Goal: Information Seeking & Learning: Learn about a topic

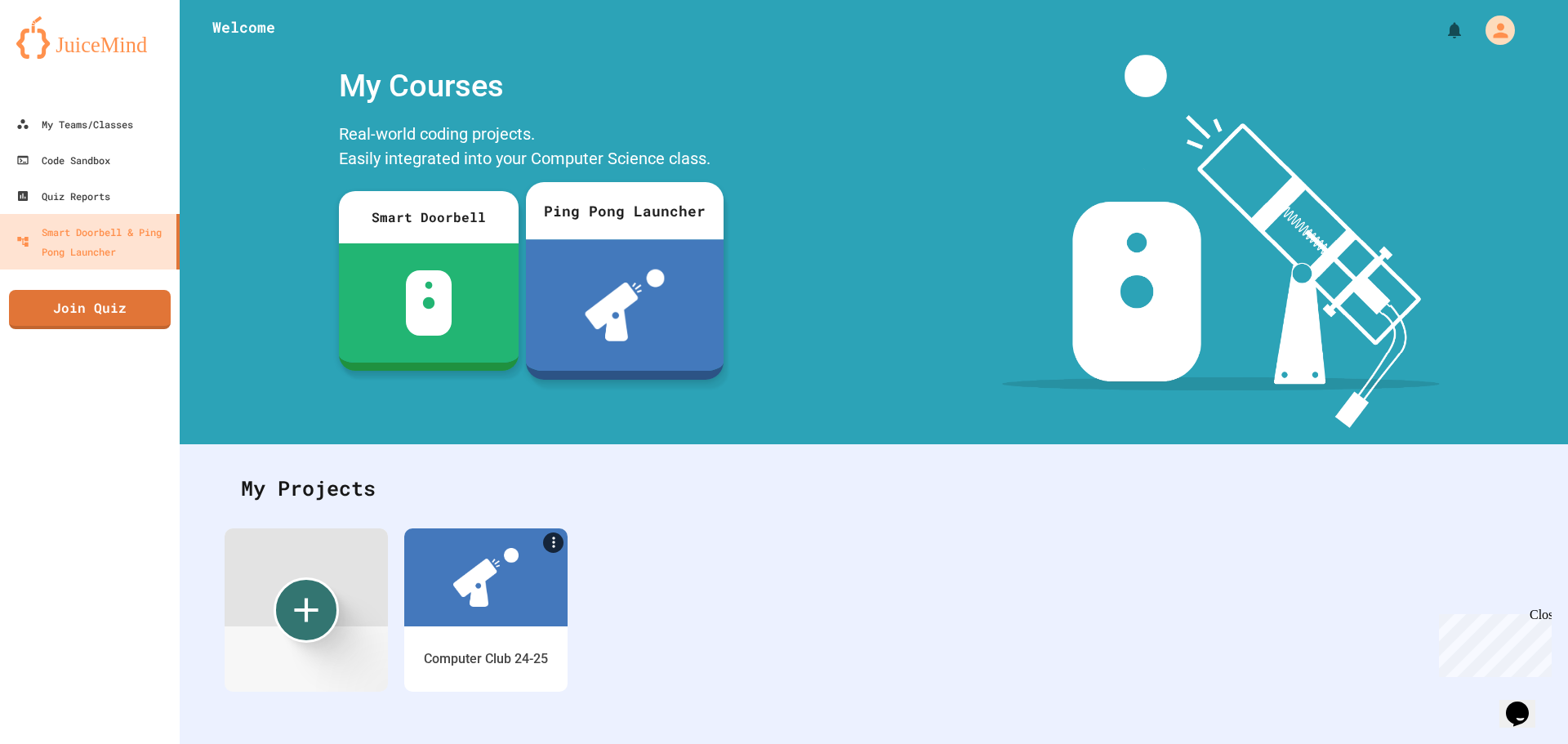
click at [667, 284] on div at bounding box center [624, 305] width 197 height 132
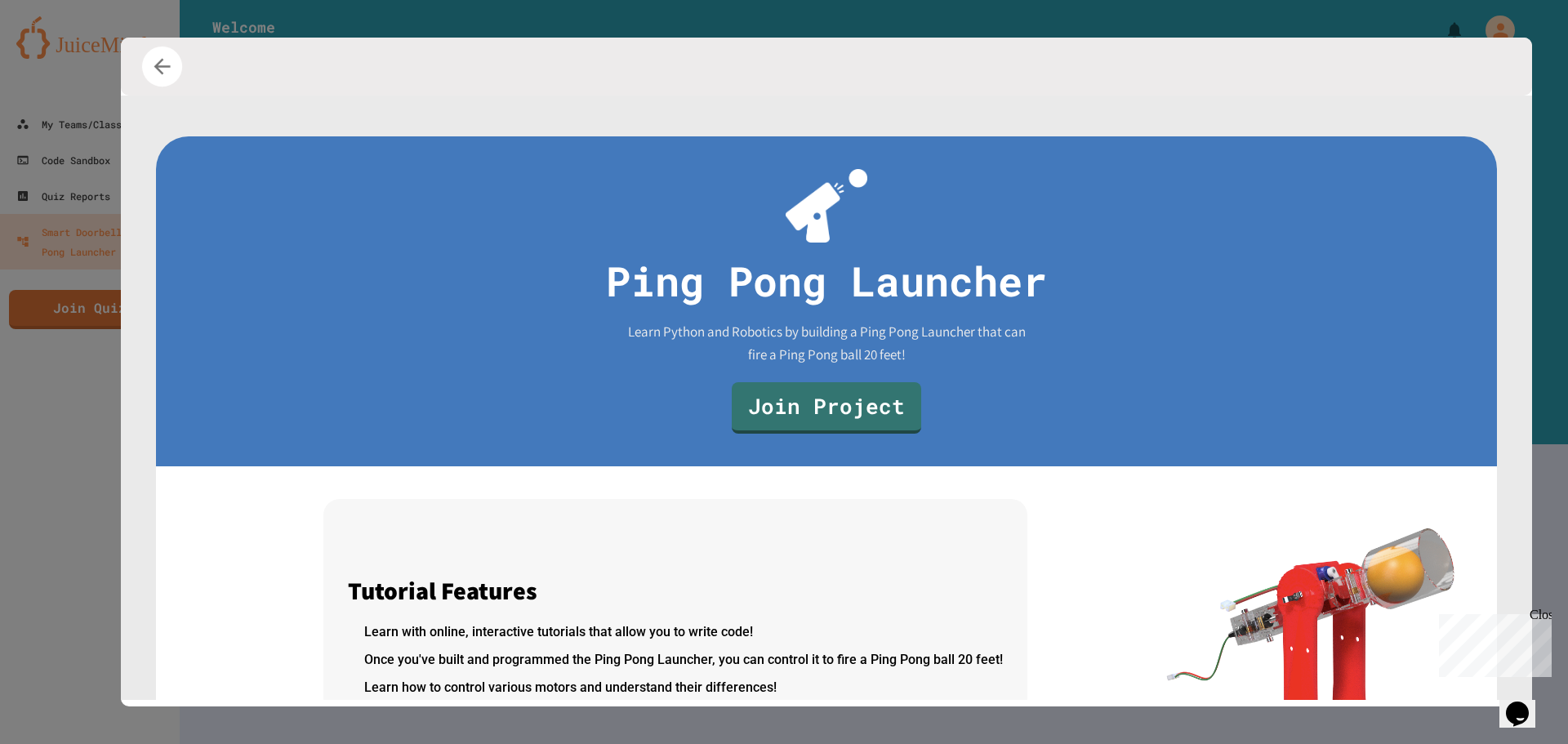
click at [158, 66] on icon "button" at bounding box center [162, 66] width 25 height 25
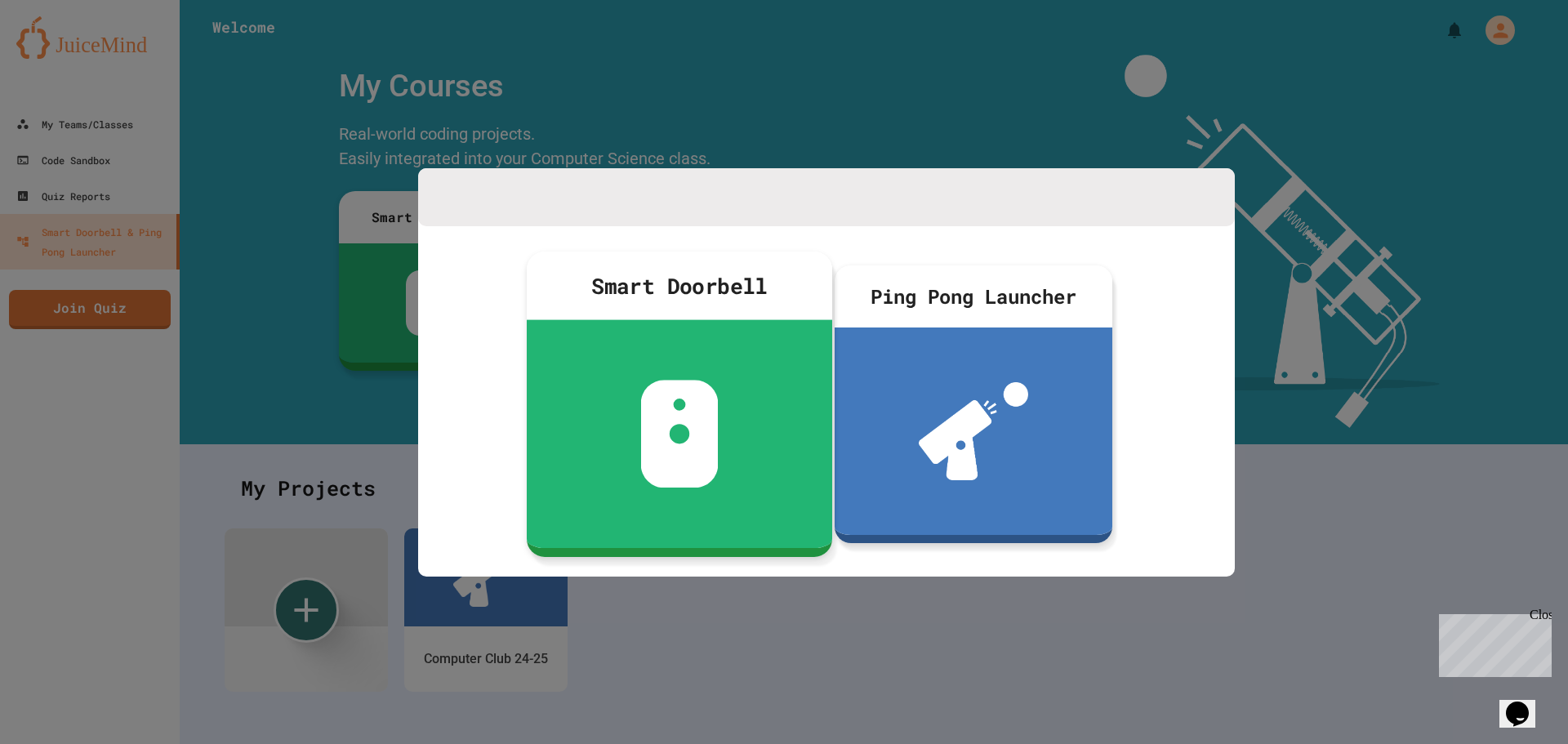
click at [579, 382] on div at bounding box center [679, 434] width 305 height 228
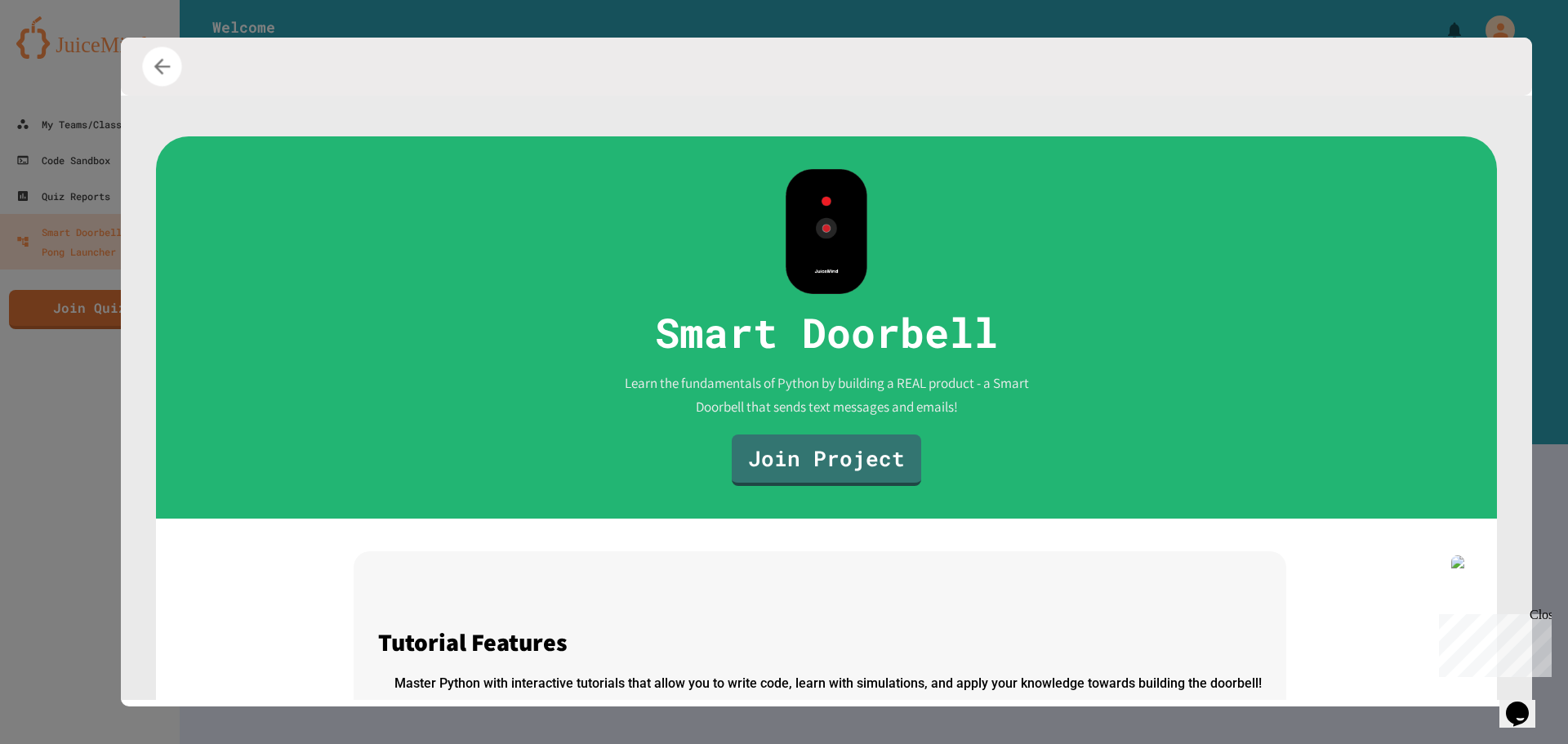
click at [150, 70] on icon "button" at bounding box center [162, 66] width 24 height 24
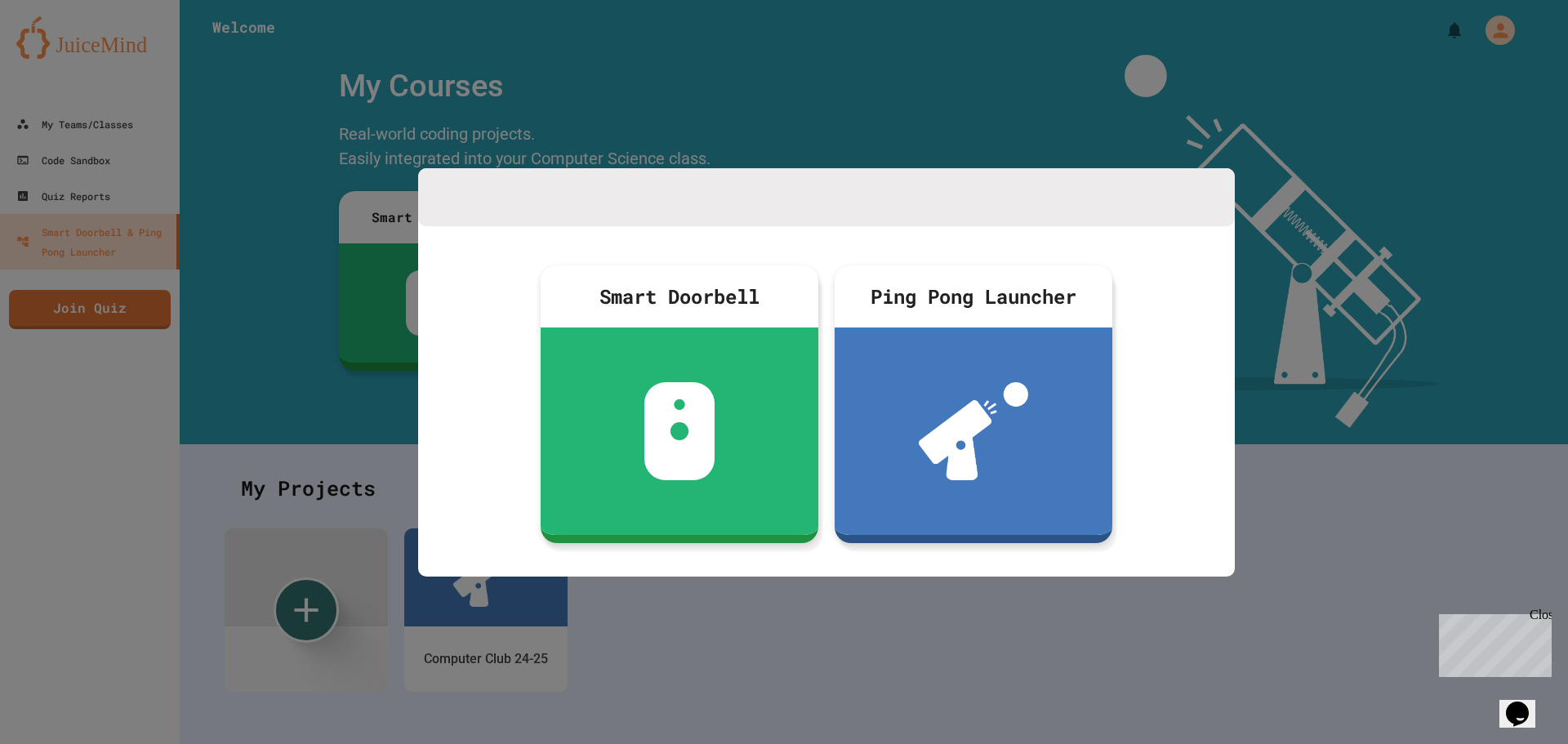
click at [313, 158] on div at bounding box center [784, 372] width 1568 height 744
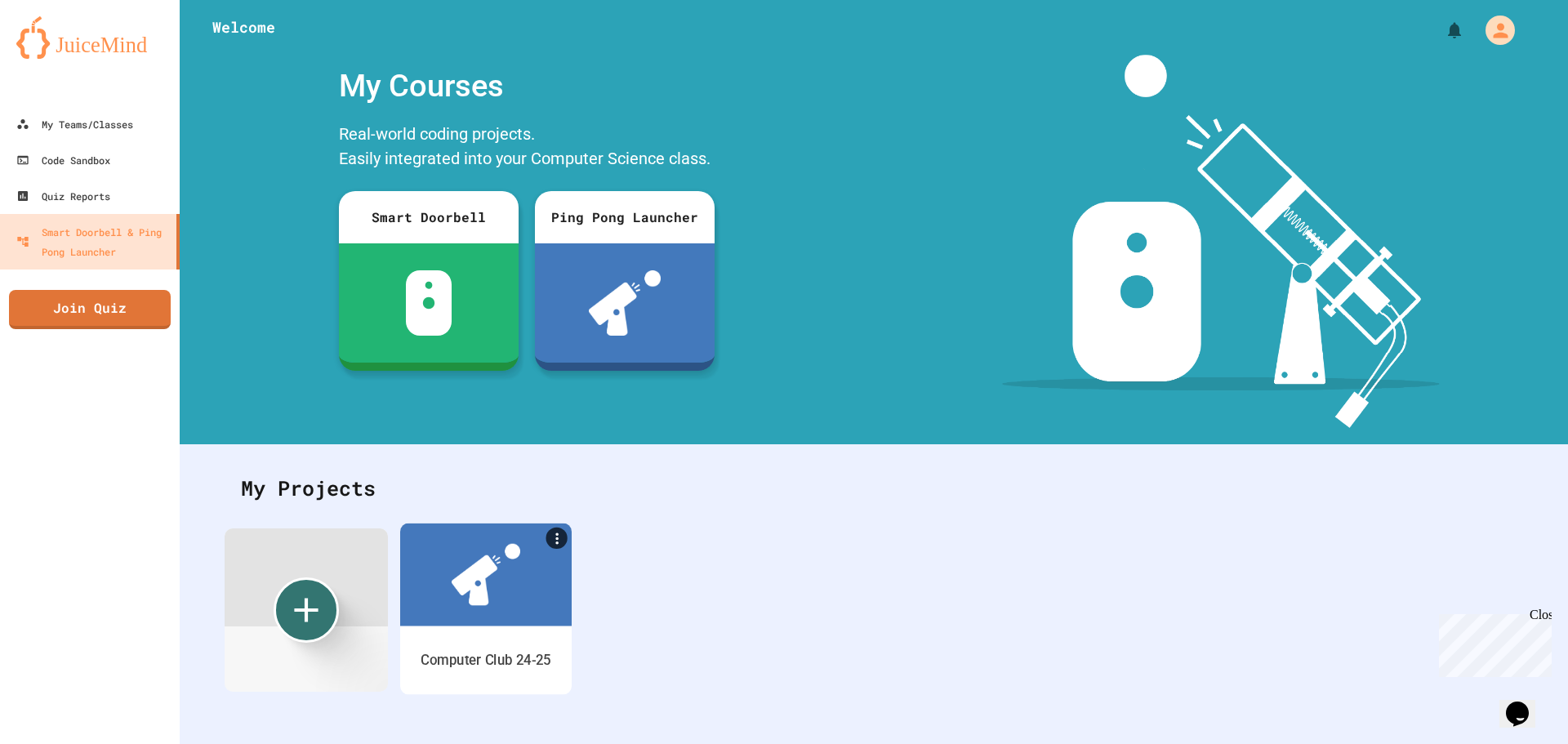
click at [456, 624] on div at bounding box center [486, 574] width 172 height 103
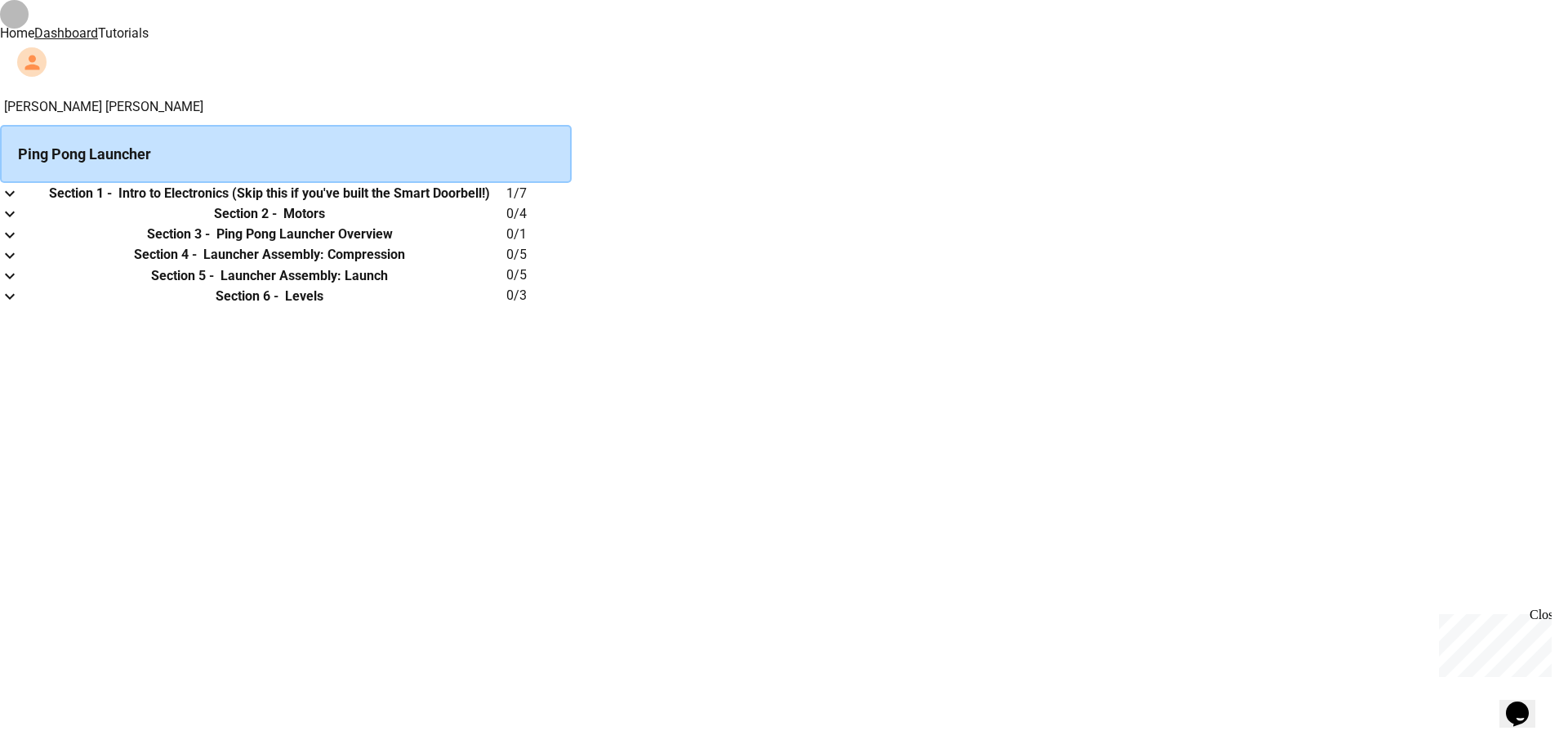
click at [20, 203] on icon "expand row" at bounding box center [10, 193] width 20 height 20
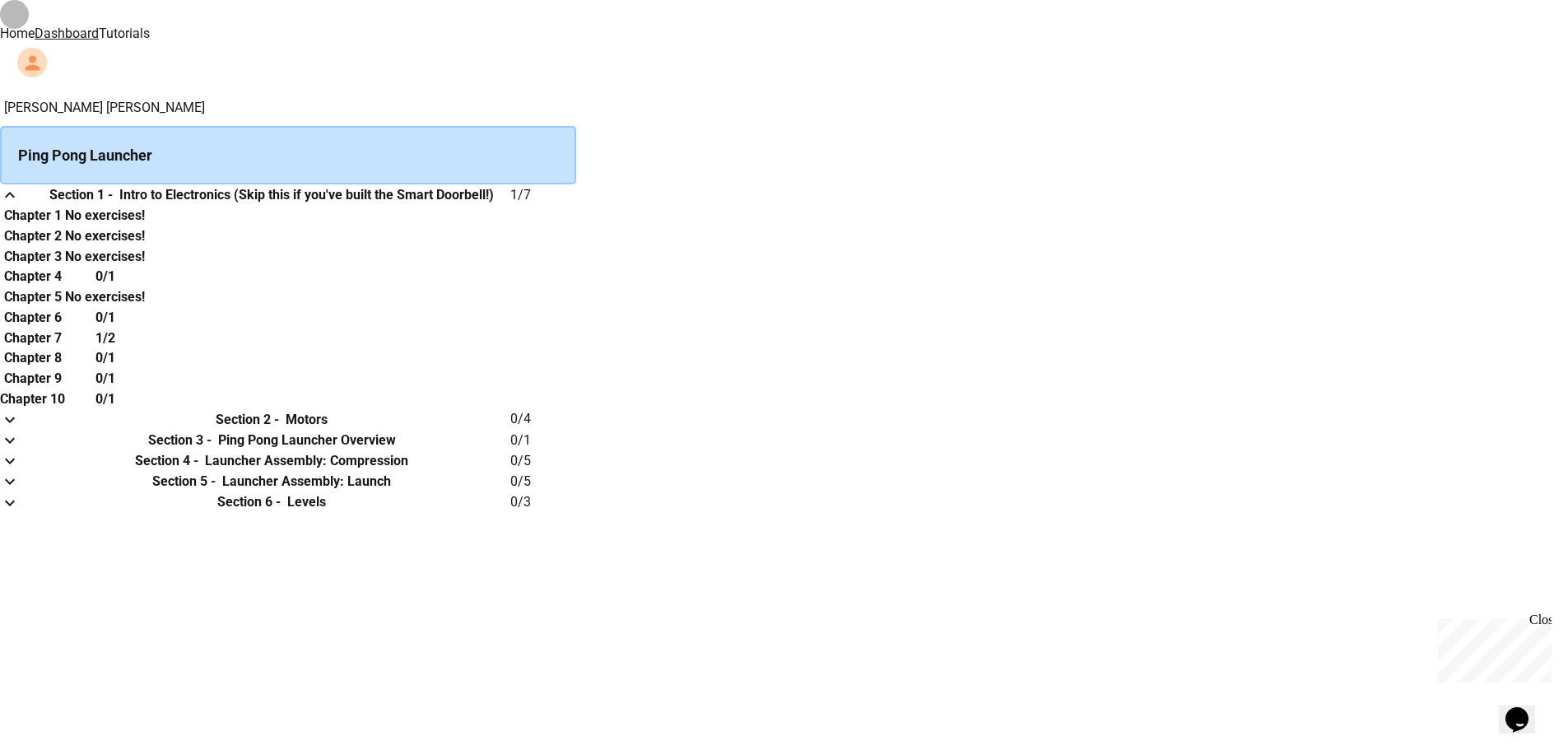
click at [20, 205] on icon "expand row" at bounding box center [10, 195] width 20 height 20
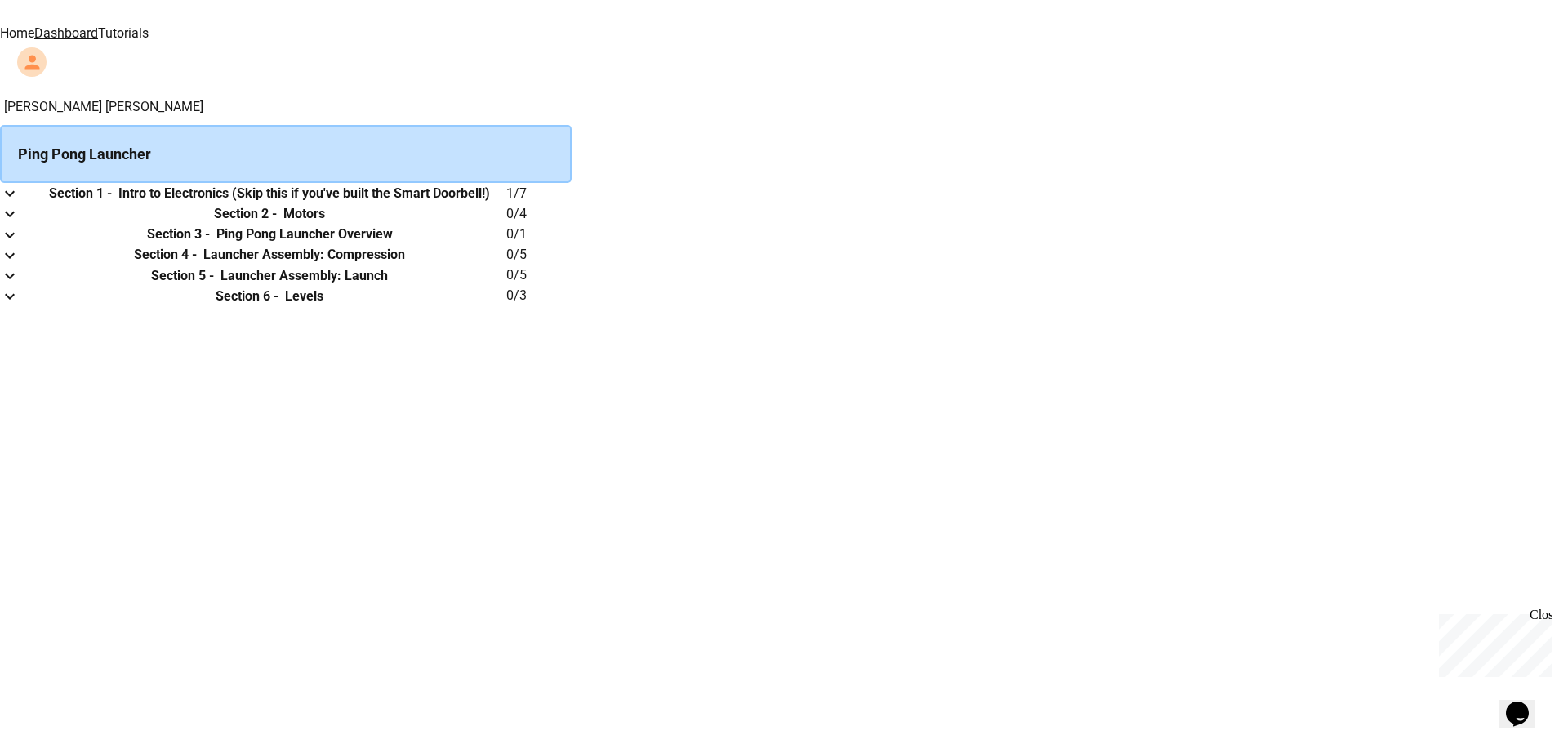
click at [20, 203] on icon "expand row" at bounding box center [10, 193] width 20 height 20
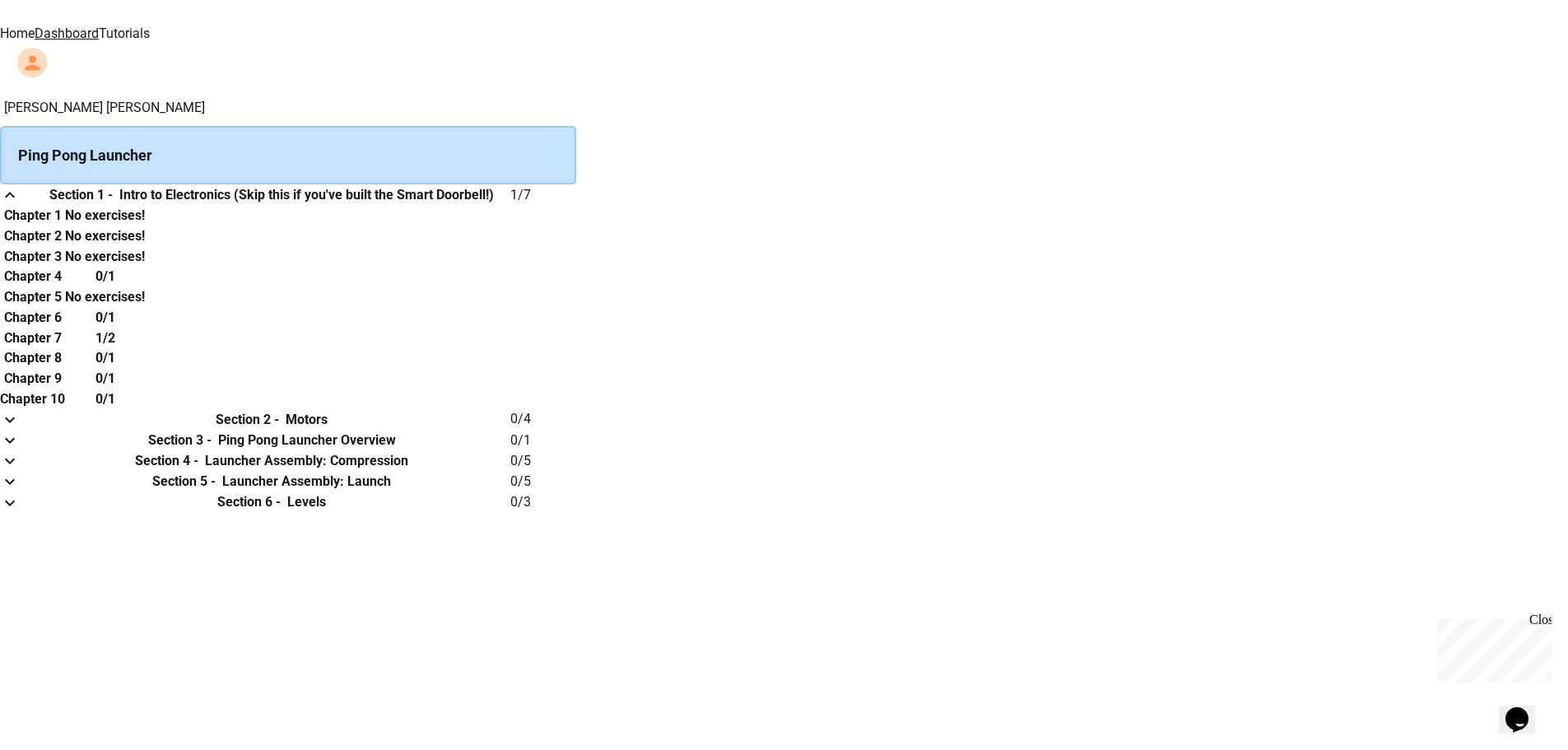
click at [494, 204] on h6 "Intro to Electronics (Skip this if you've built the Smart Doorbell!)" at bounding box center [307, 195] width 375 height 20
click at [65, 226] on th "Chapter 1" at bounding box center [33, 215] width 65 height 21
click at [65, 246] on th "Chapter 2" at bounding box center [33, 235] width 65 height 21
click at [65, 287] on th "Chapter 4" at bounding box center [33, 277] width 65 height 21
click at [99, 28] on link "Dashboard" at bounding box center [66, 34] width 64 height 16
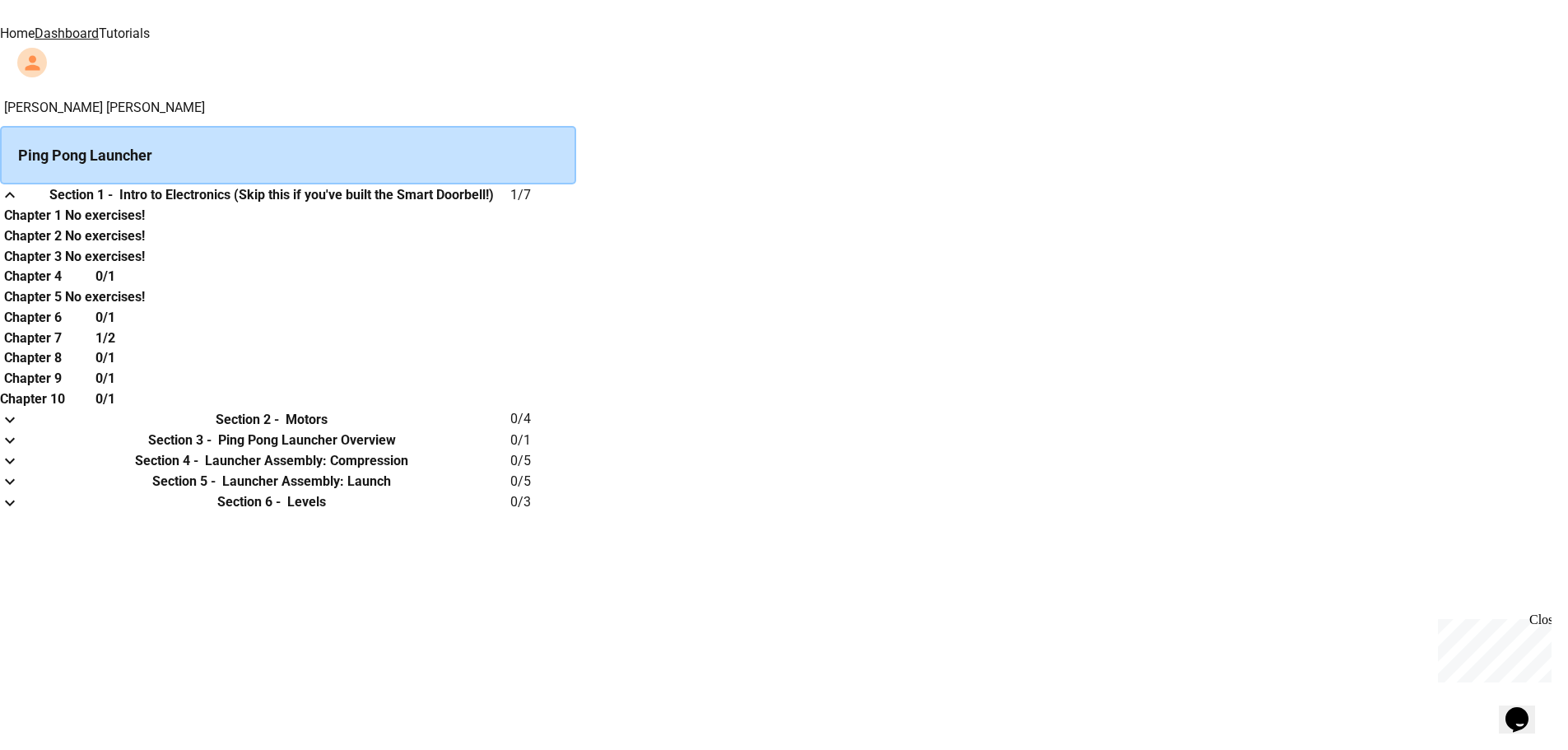
click at [577, 133] on div "Ping Pong Launcher" at bounding box center [288, 154] width 577 height 58
click at [20, 200] on icon "expand row" at bounding box center [10, 195] width 20 height 20
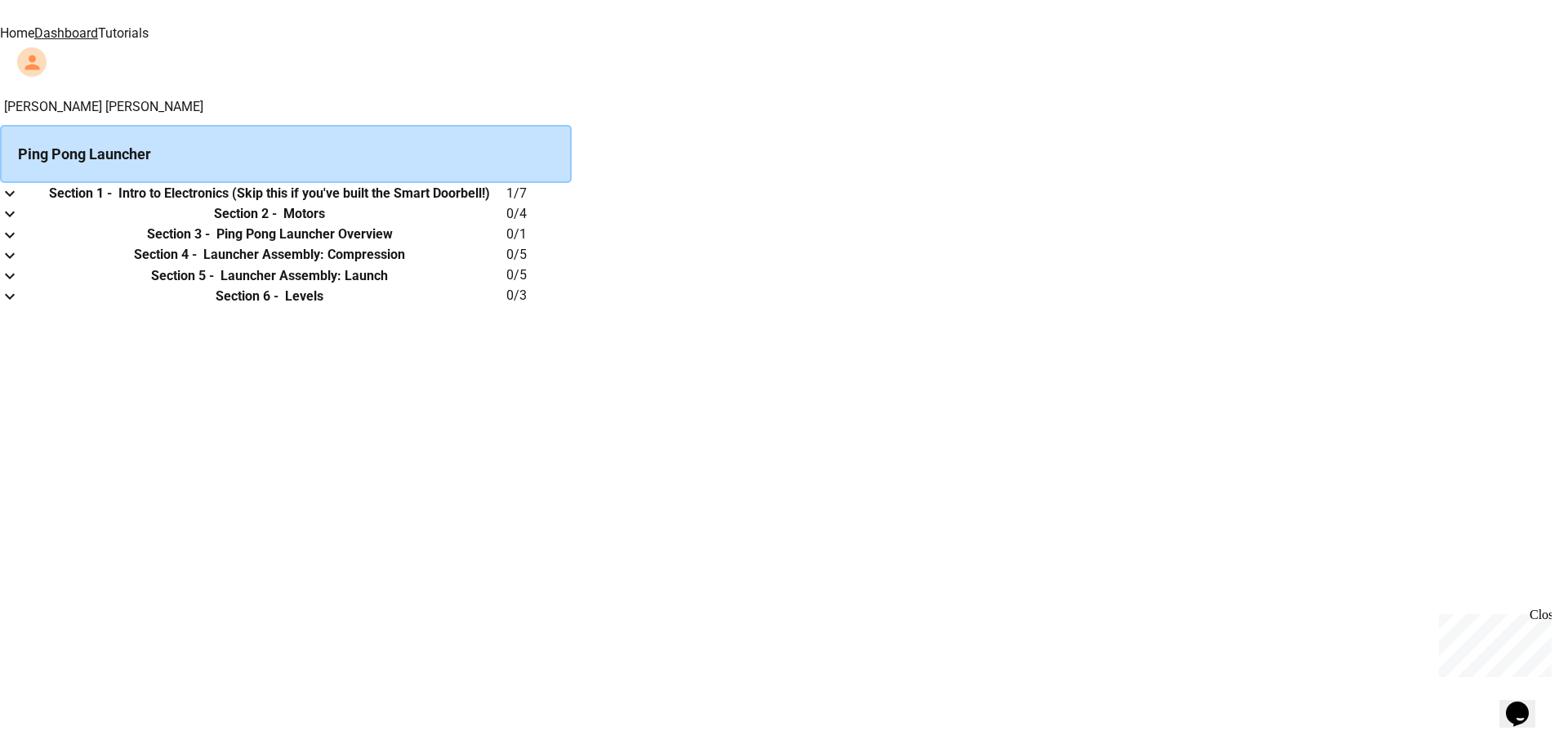
click at [470, 22] on img at bounding box center [519, 11] width 98 height 23
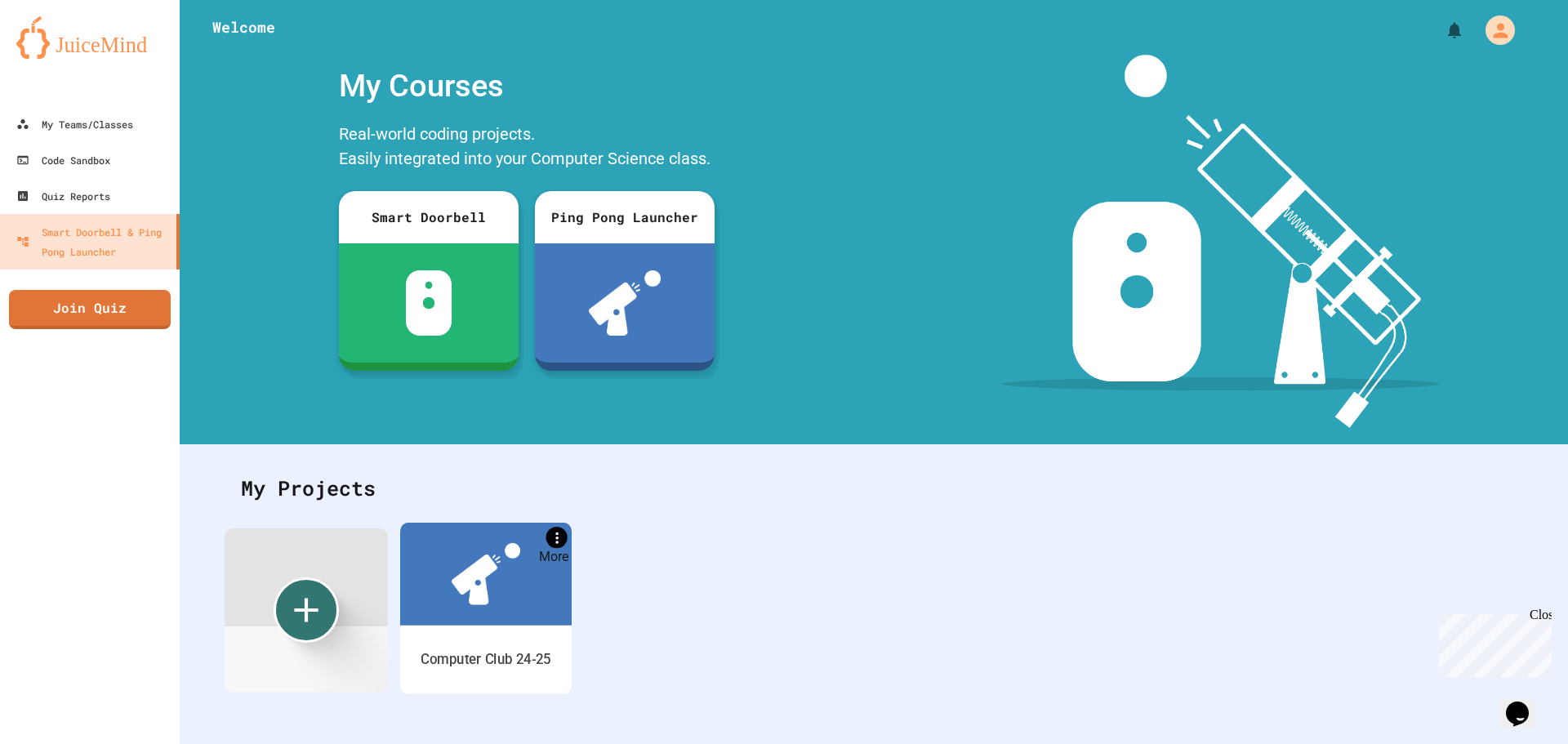
click at [562, 542] on icon "More" at bounding box center [555, 536] width 17 height 17
click at [548, 743] on div at bounding box center [784, 746] width 1568 height 0
click at [482, 655] on div "Computer Club 24-25" at bounding box center [486, 660] width 131 height 21
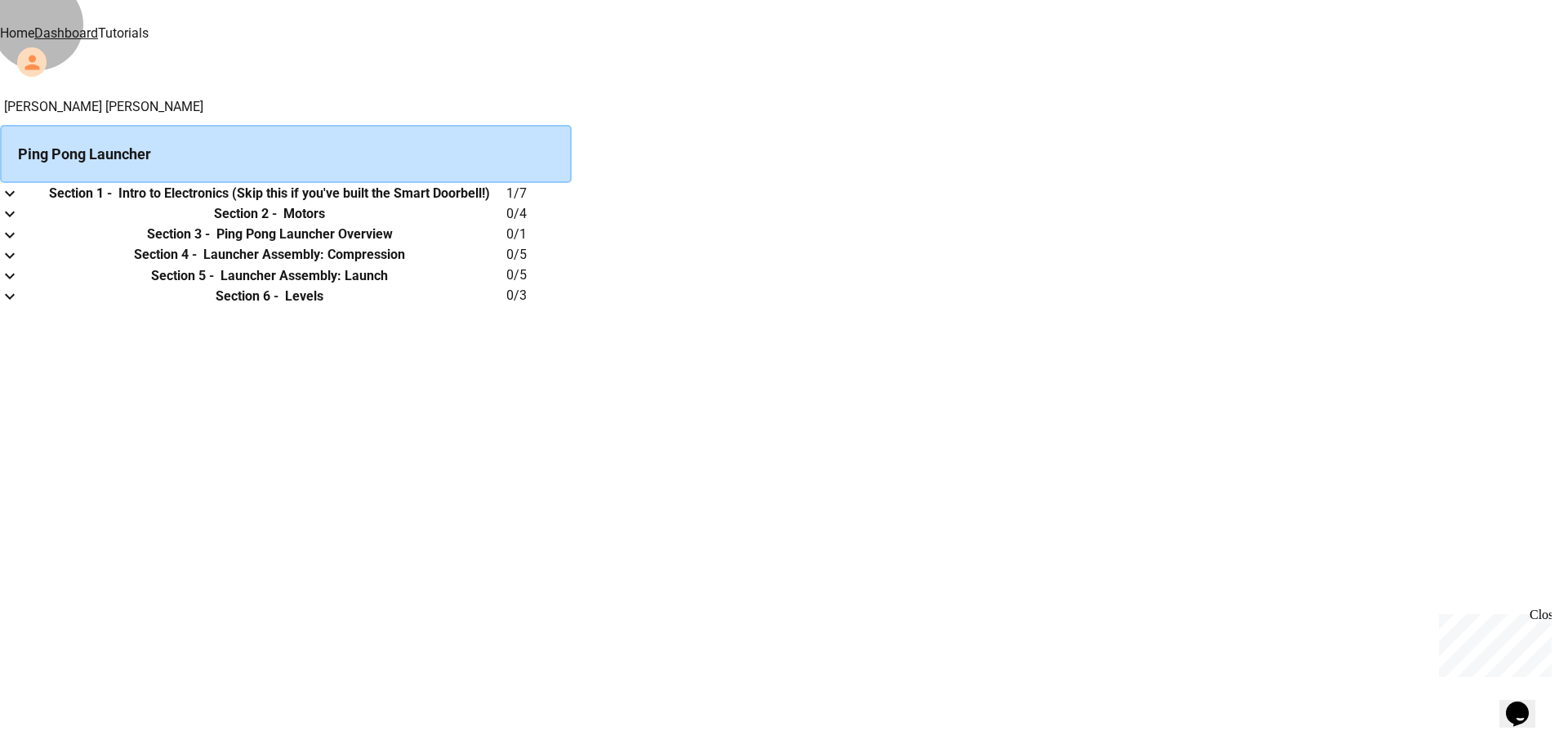
click at [148, 31] on link "Tutorials" at bounding box center [124, 33] width 51 height 16
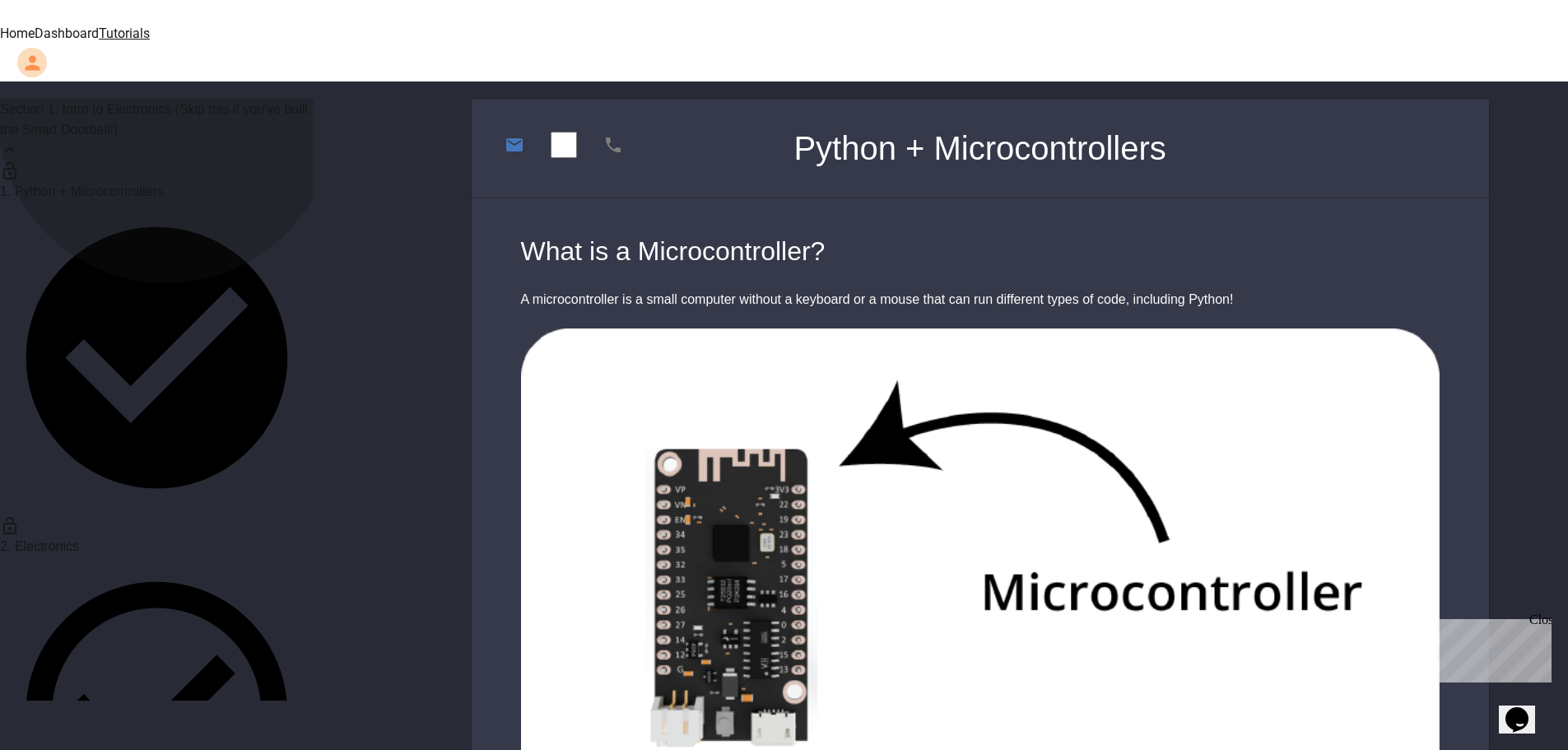
click at [79, 538] on span "2. Electronics" at bounding box center [40, 545] width 79 height 14
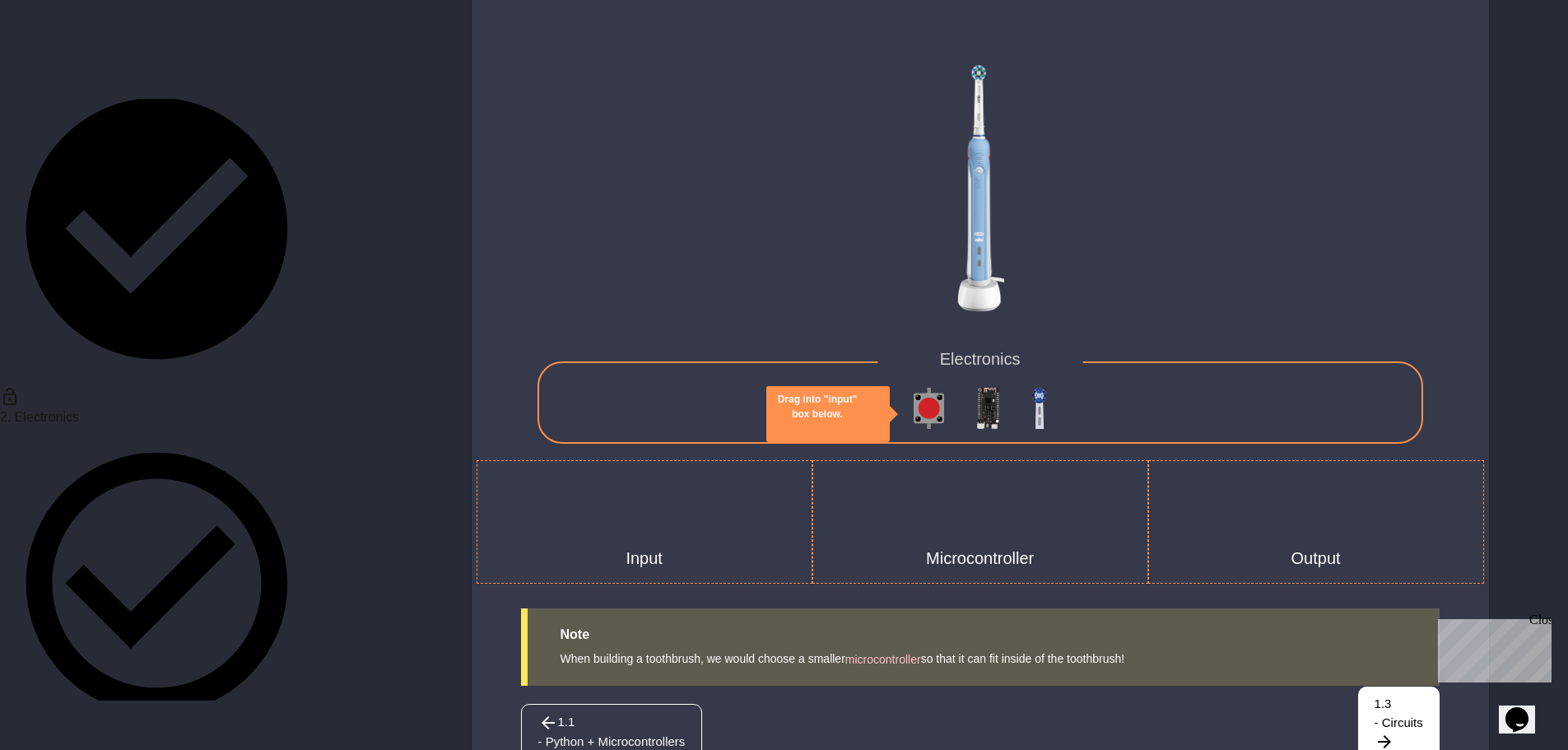
scroll to position [2352, 0]
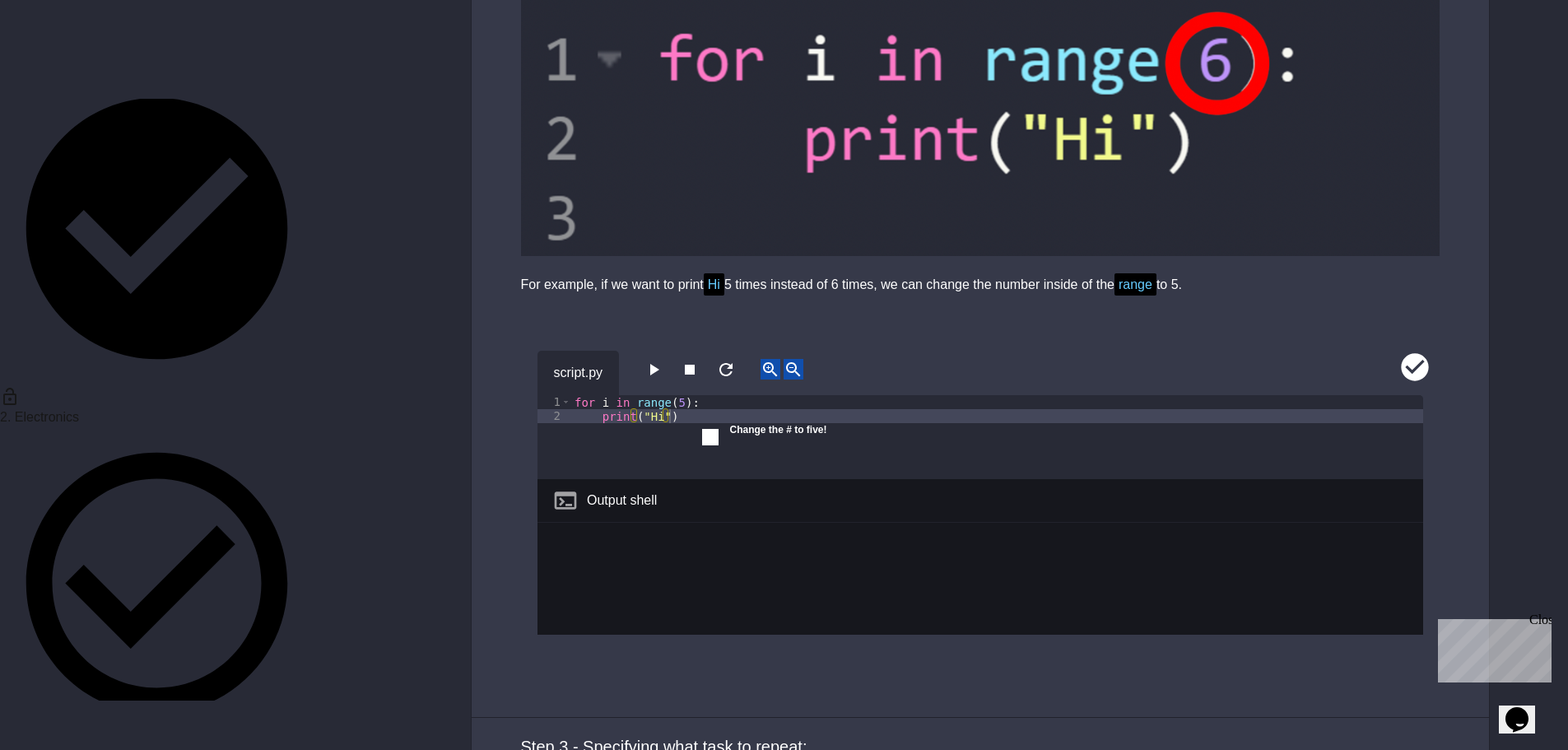
scroll to position [6093, 0]
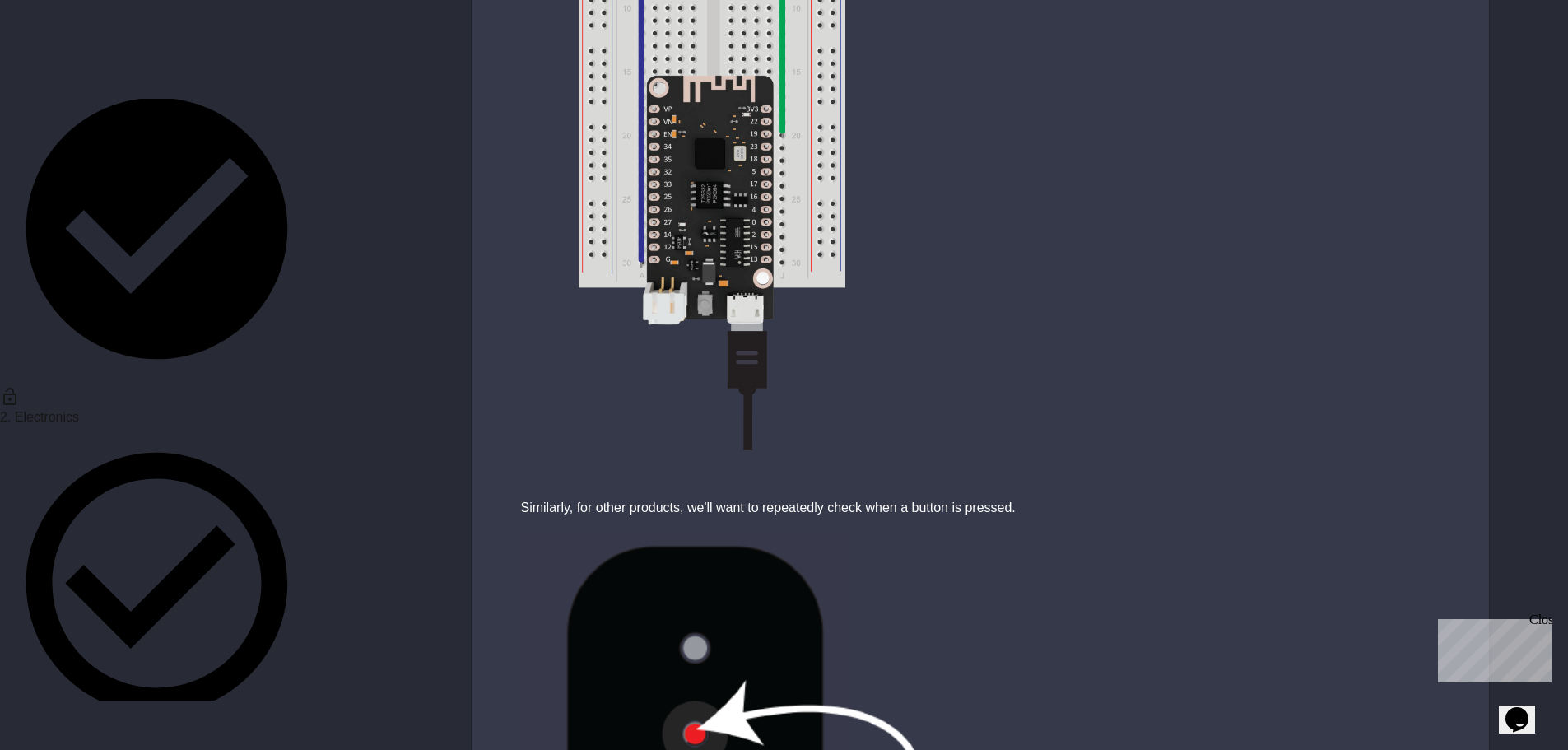
scroll to position [659, 0]
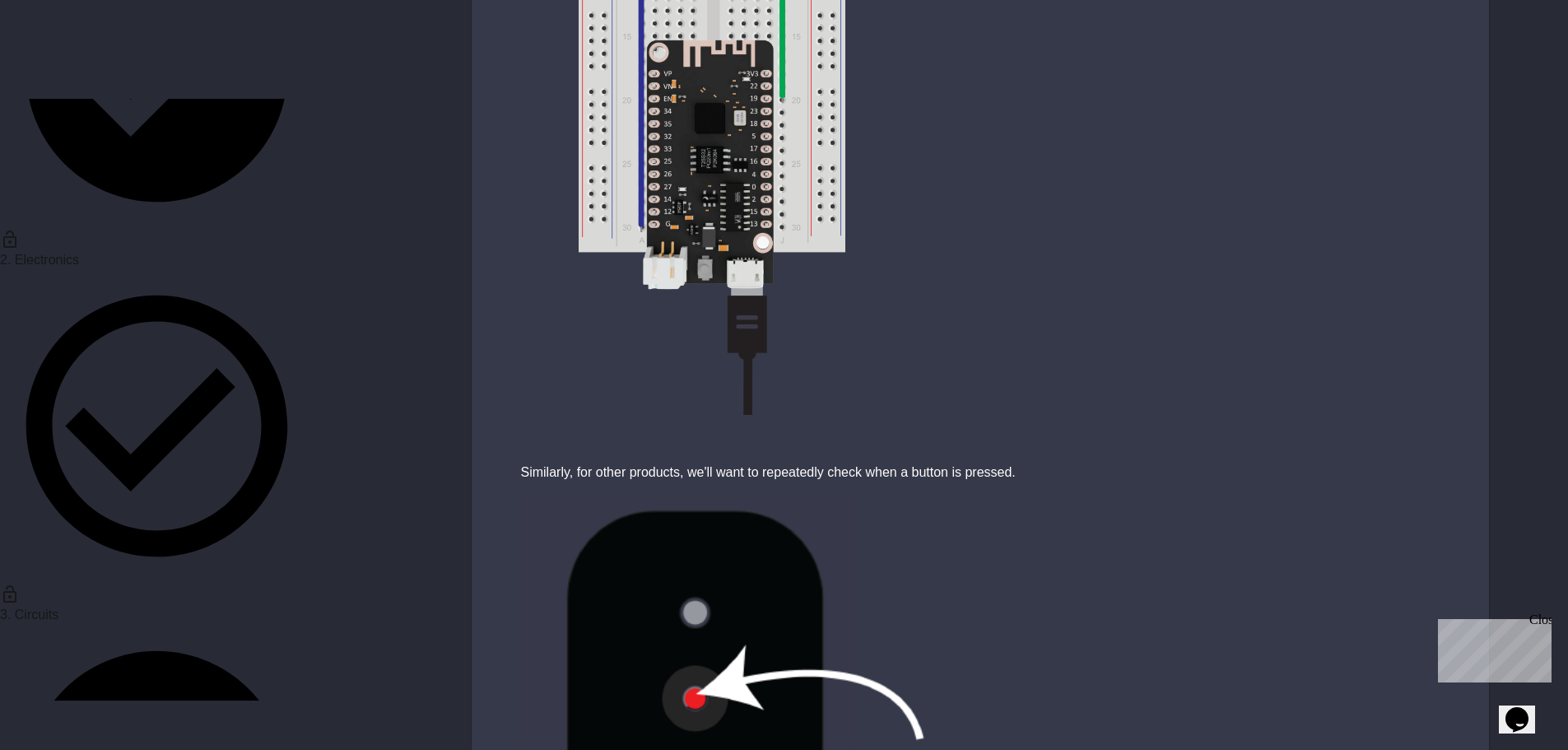
scroll to position [287, 0]
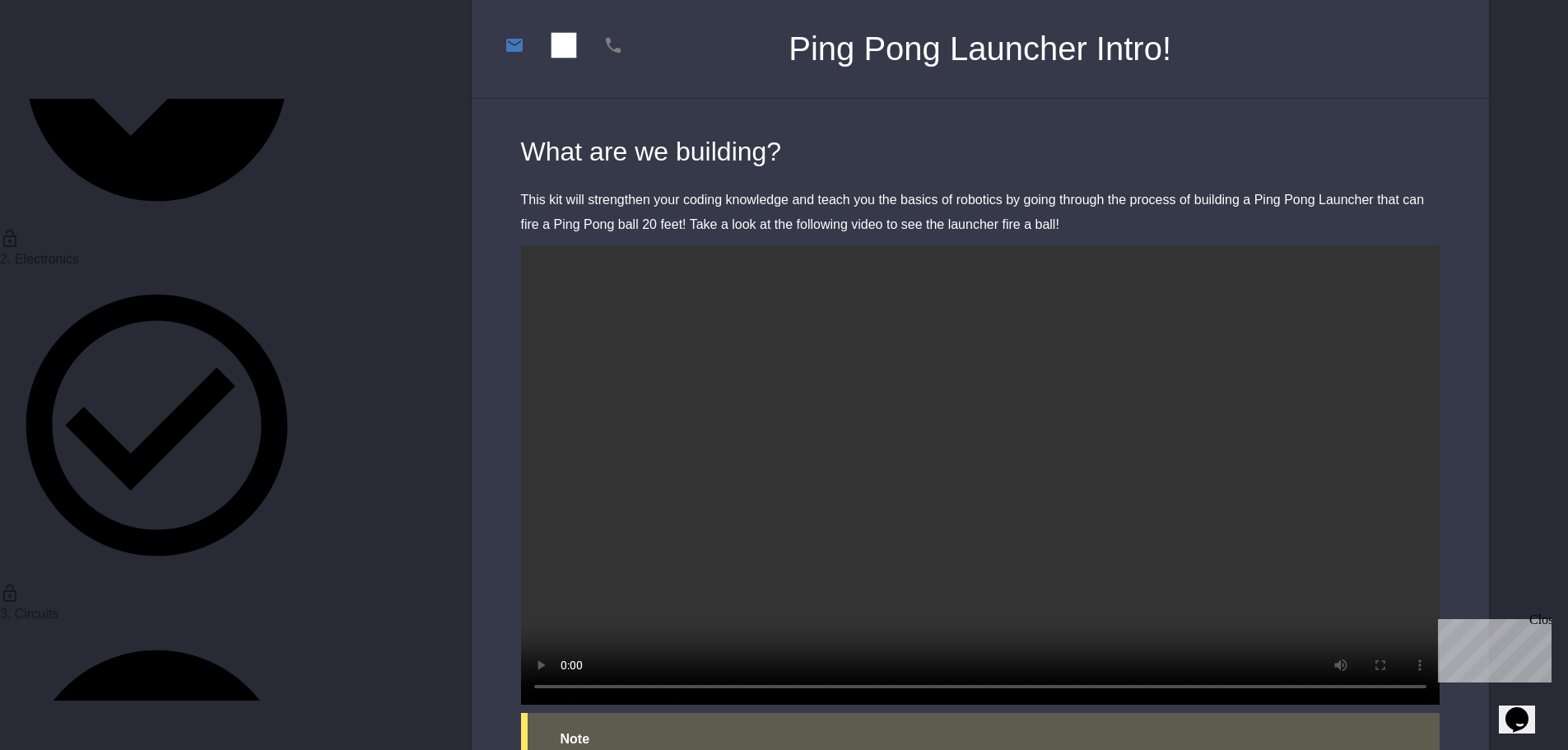
scroll to position [164, 0]
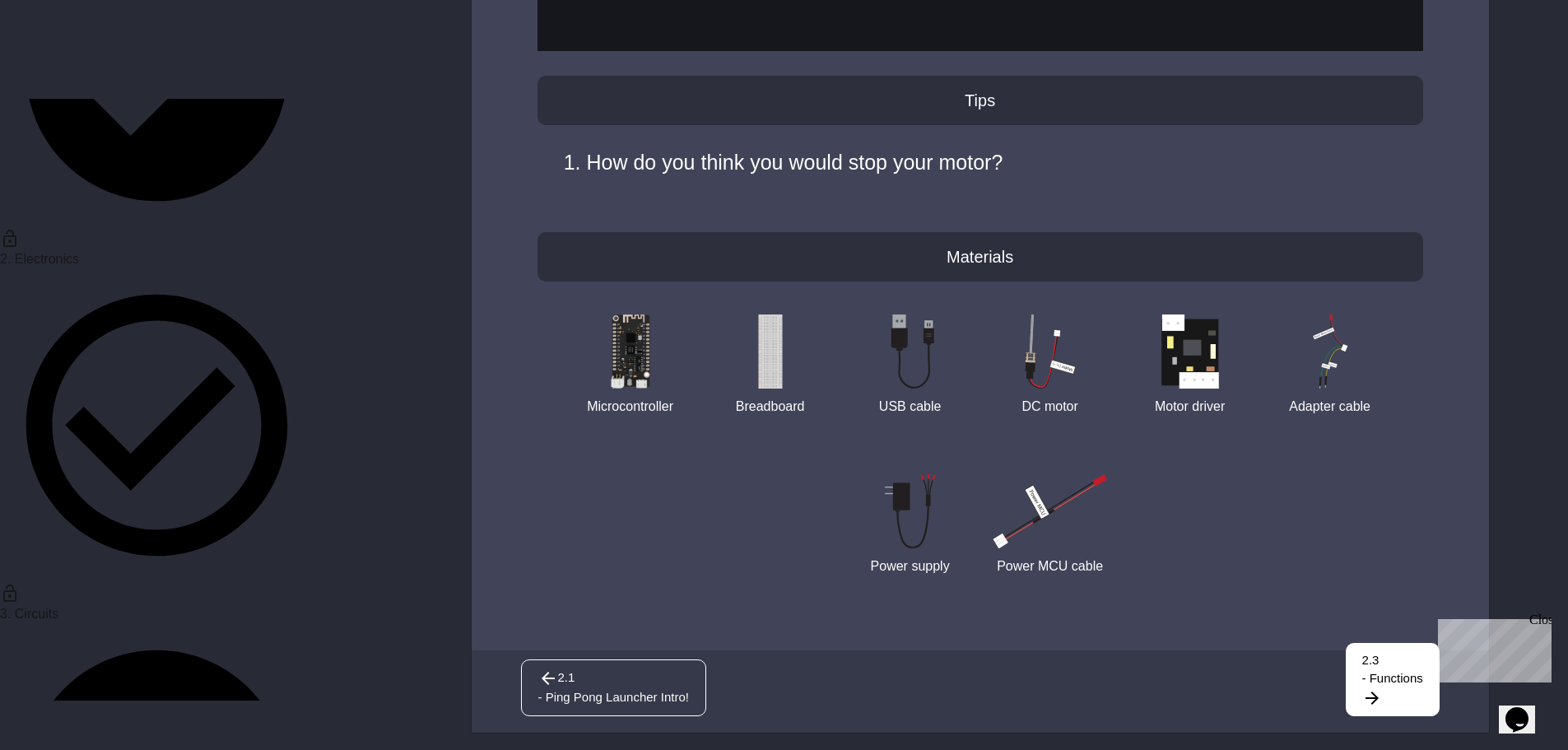
scroll to position [18855, 0]
